Goal: Information Seeking & Learning: Learn about a topic

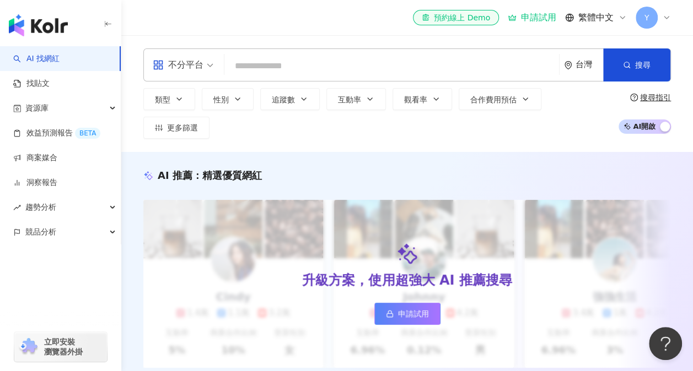
type input "*******"
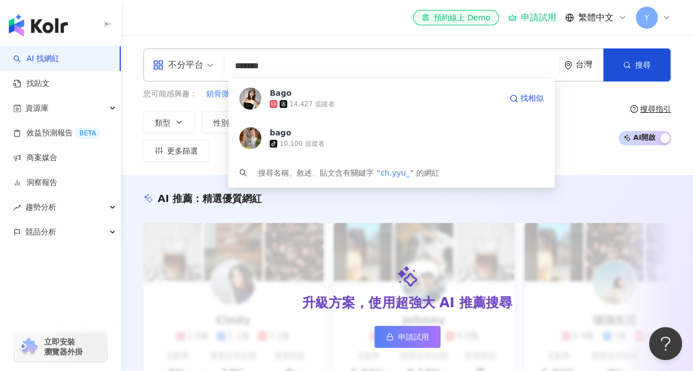
click at [304, 96] on span "Bago" at bounding box center [384, 93] width 231 height 11
